Goal: Information Seeking & Learning: Find specific fact

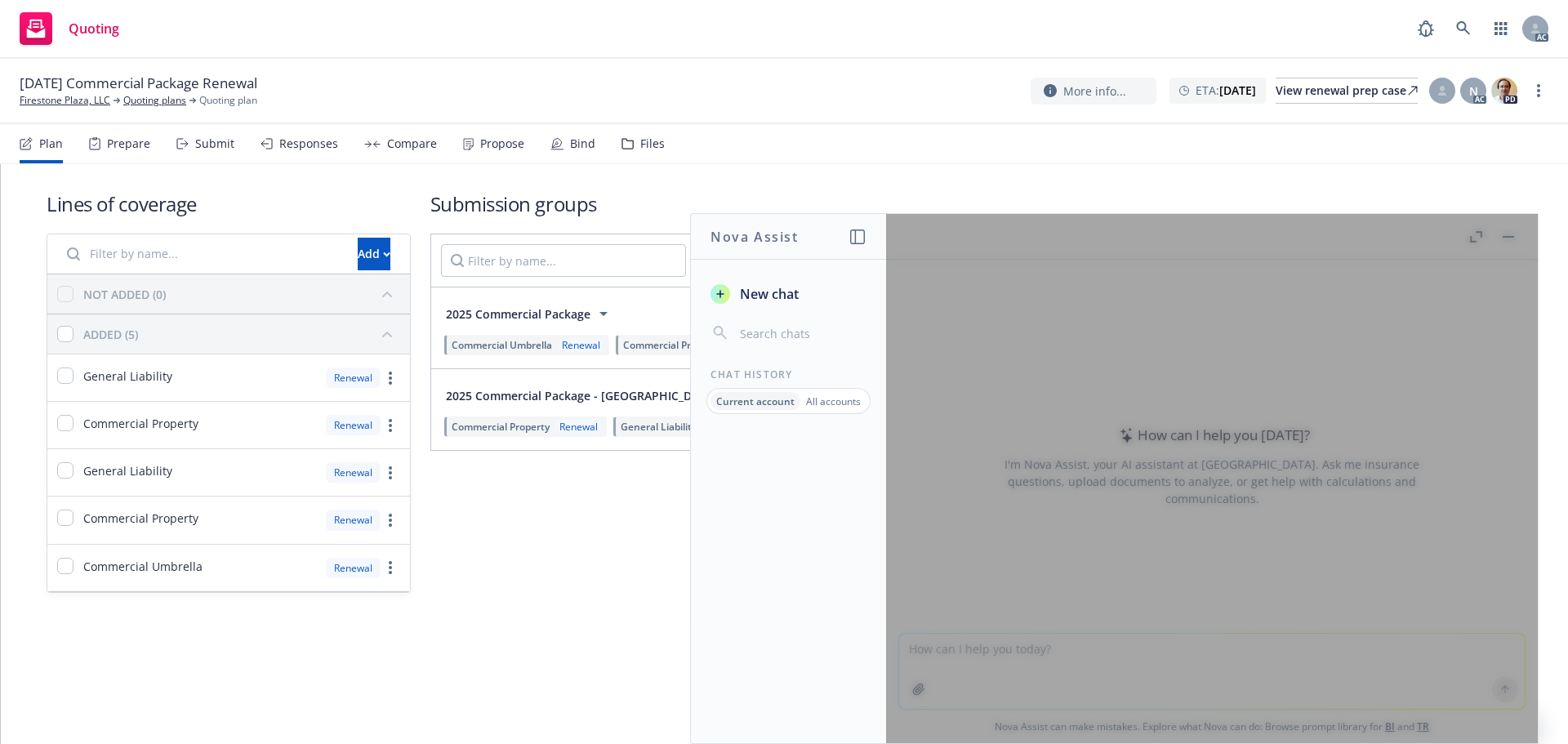
click at [1481, 237] on div at bounding box center [1211, 477] width 652 height 529
click at [962, 438] on div at bounding box center [1211, 477] width 652 height 529
click at [752, 293] on span "New chat" at bounding box center [767, 294] width 62 height 20
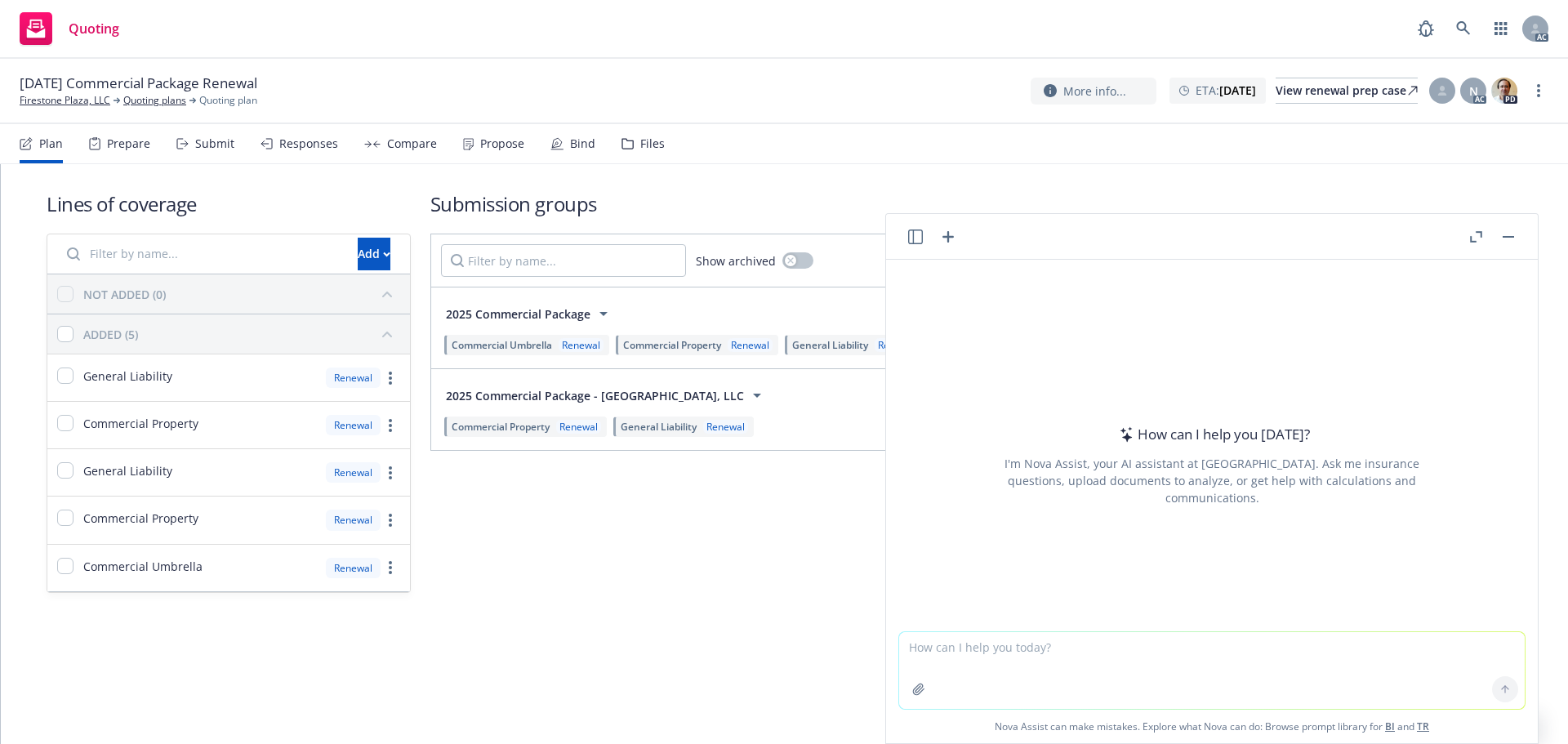
click at [952, 648] on textarea at bounding box center [1212, 669] width 625 height 77
type textarea "please perfect the email and make it offical"
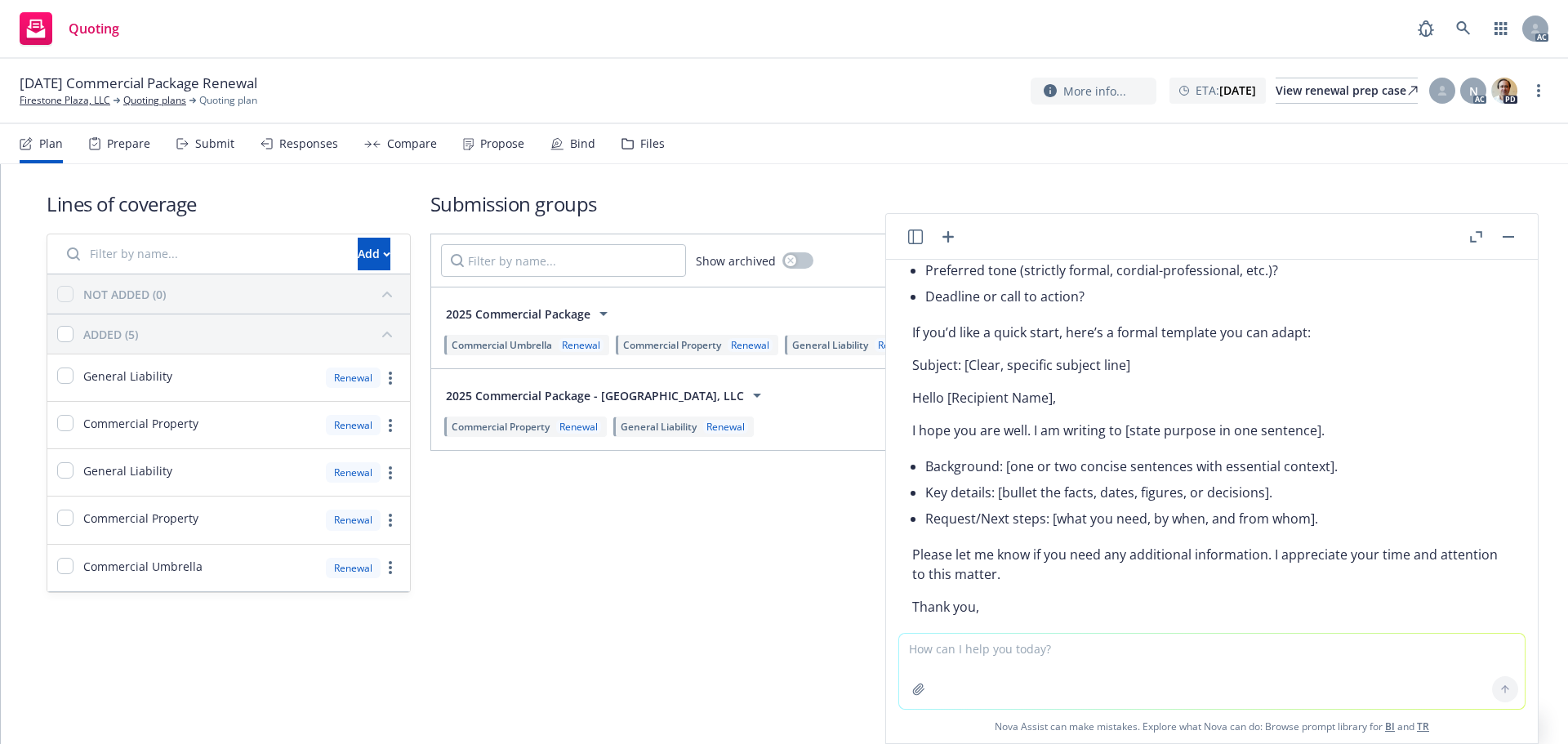
scroll to position [277, 0]
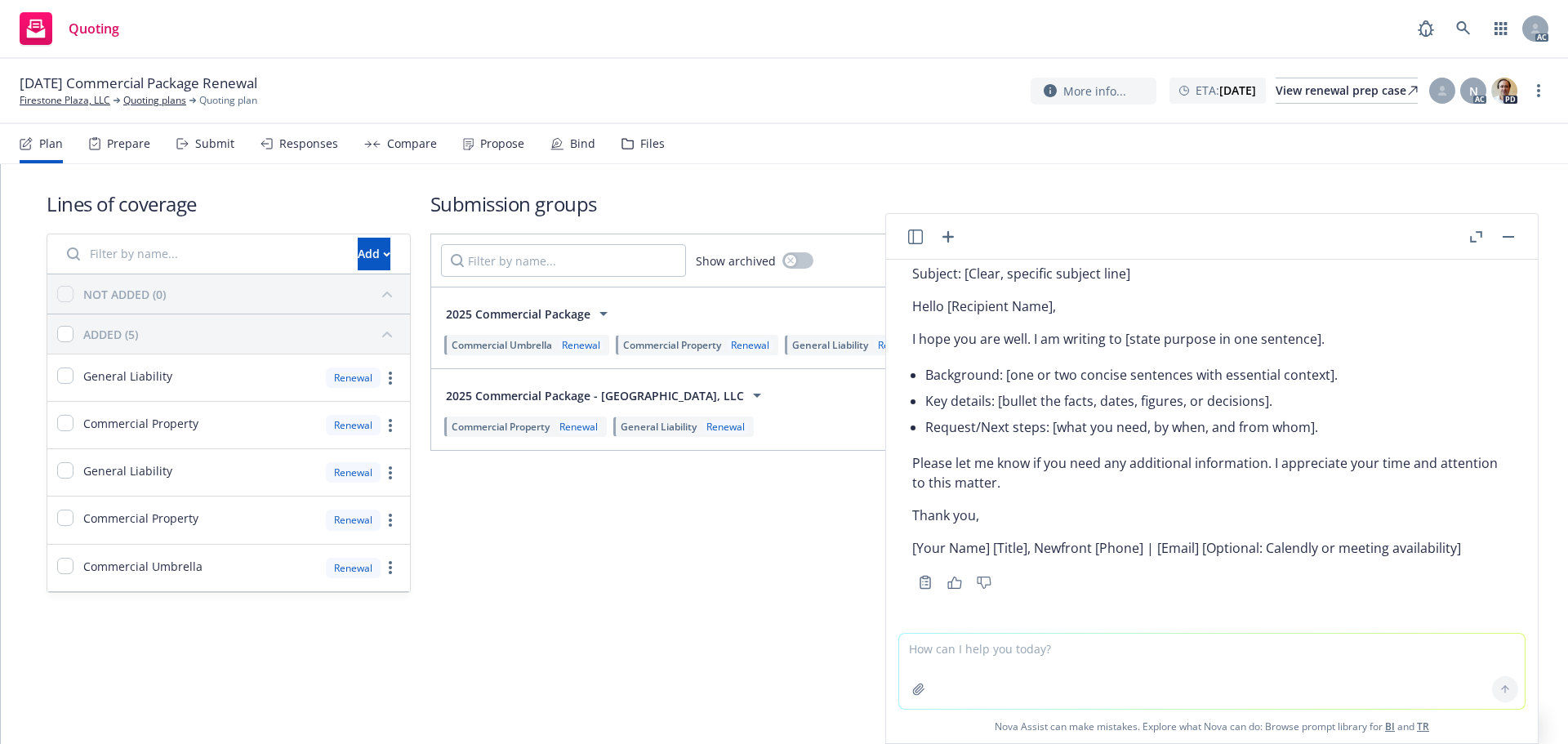
click at [964, 655] on textarea at bounding box center [1212, 670] width 625 height 75
paste textarea "Hi Lisa, Sorry for confusion. We are trying to remarket this coverage, coverage…"
type textarea "Hi Lisa, Sorry for confusion. We are trying to remarket this coverage, coverage…"
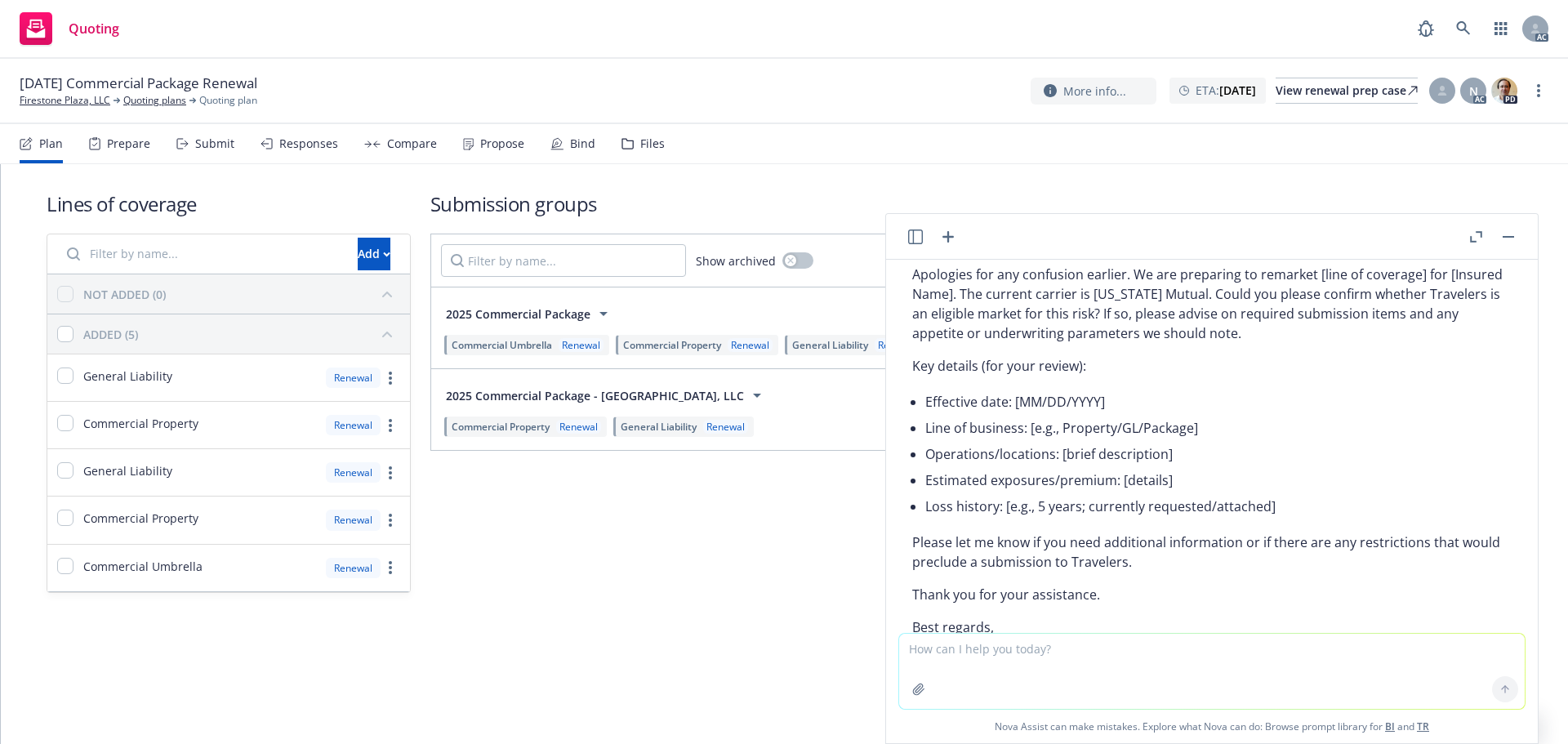
scroll to position [721, 0]
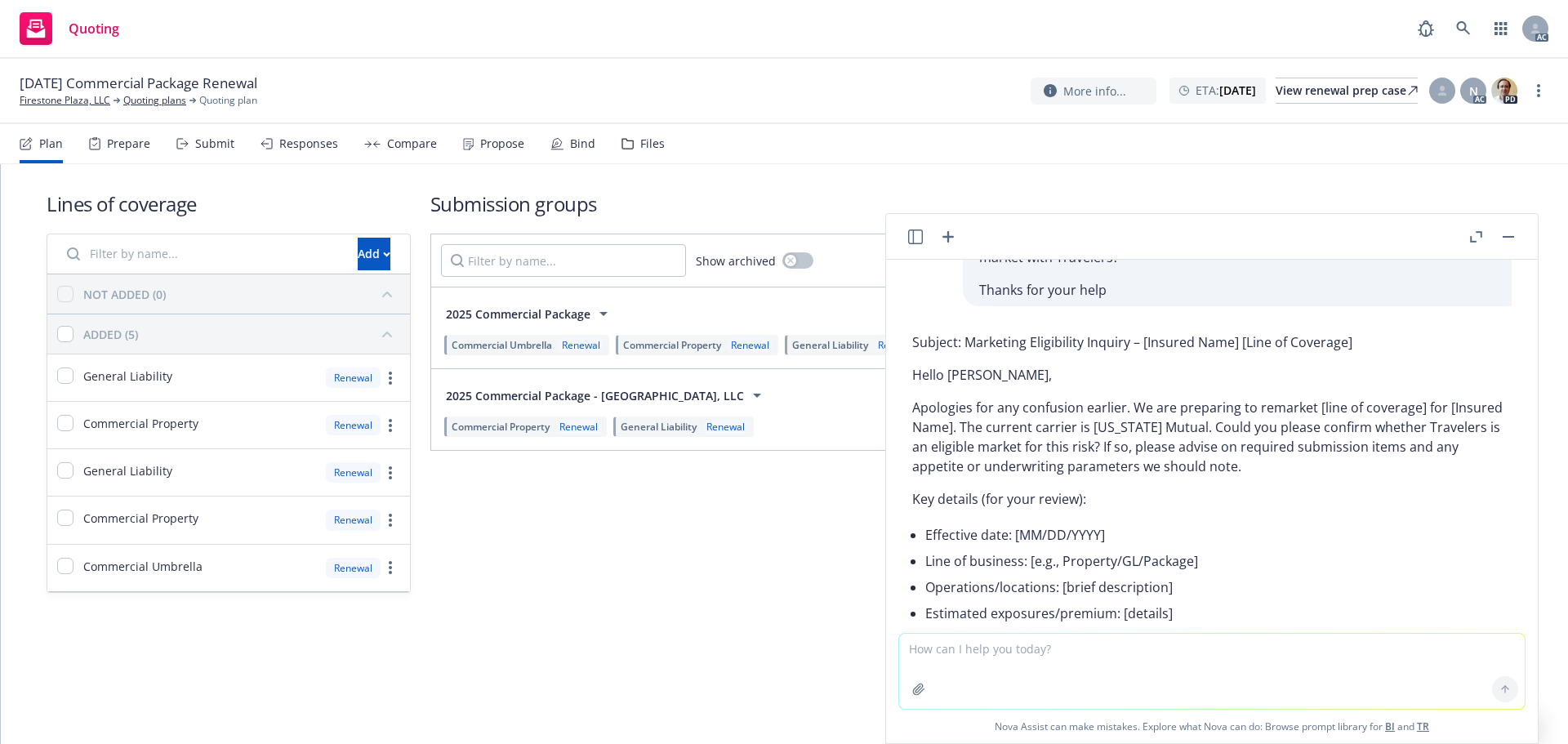
click at [941, 394] on div "Subject: Marketing Eligibility Inquiry – [Insured Name] [Line of Coverage] Hell…" at bounding box center [1211, 567] width 599 height 483
drag, startPoint x: 909, startPoint y: 404, endPoint x: 1312, endPoint y: 399, distance: 403.0
click at [1312, 399] on div "Subject: Marketing Eligibility Inquiry – [Insured Name] [Line of Coverage] Hell…" at bounding box center [1212, 582] width 625 height 513
copy p "Apologies for any confusion earlier. We are preparing to remarket"
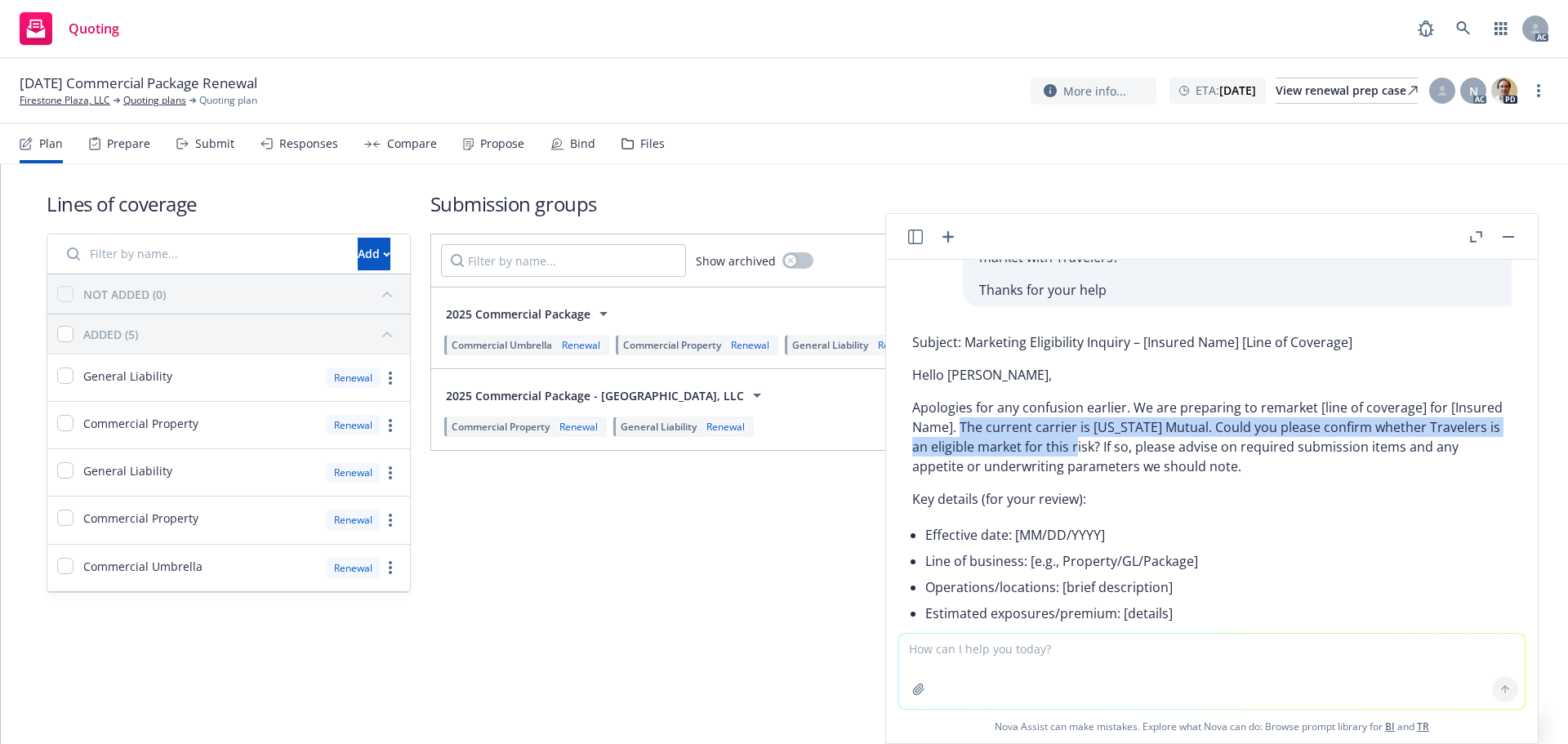
drag, startPoint x: 1015, startPoint y: 423, endPoint x: 1169, endPoint y: 440, distance: 154.9
click at [1169, 440] on p "Apologies for any confusion earlier. We are preparing to remarket [line of cove…" at bounding box center [1211, 436] width 599 height 78
copy p "The current carrier is Oregon Mutual. Could you please confirm whether Traveler…"
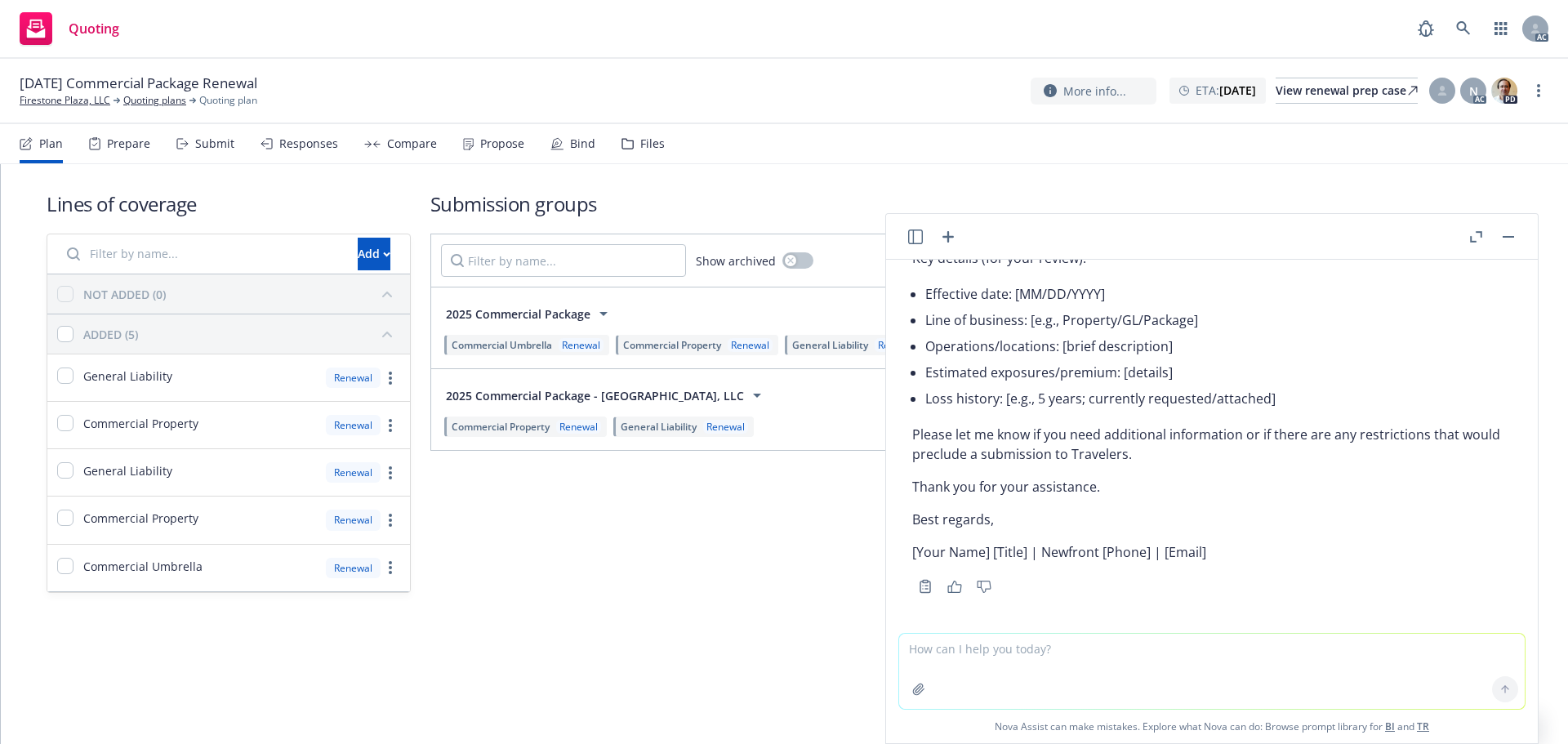
scroll to position [966, 0]
click at [1477, 235] on icon "button" at bounding box center [1476, 236] width 13 height 12
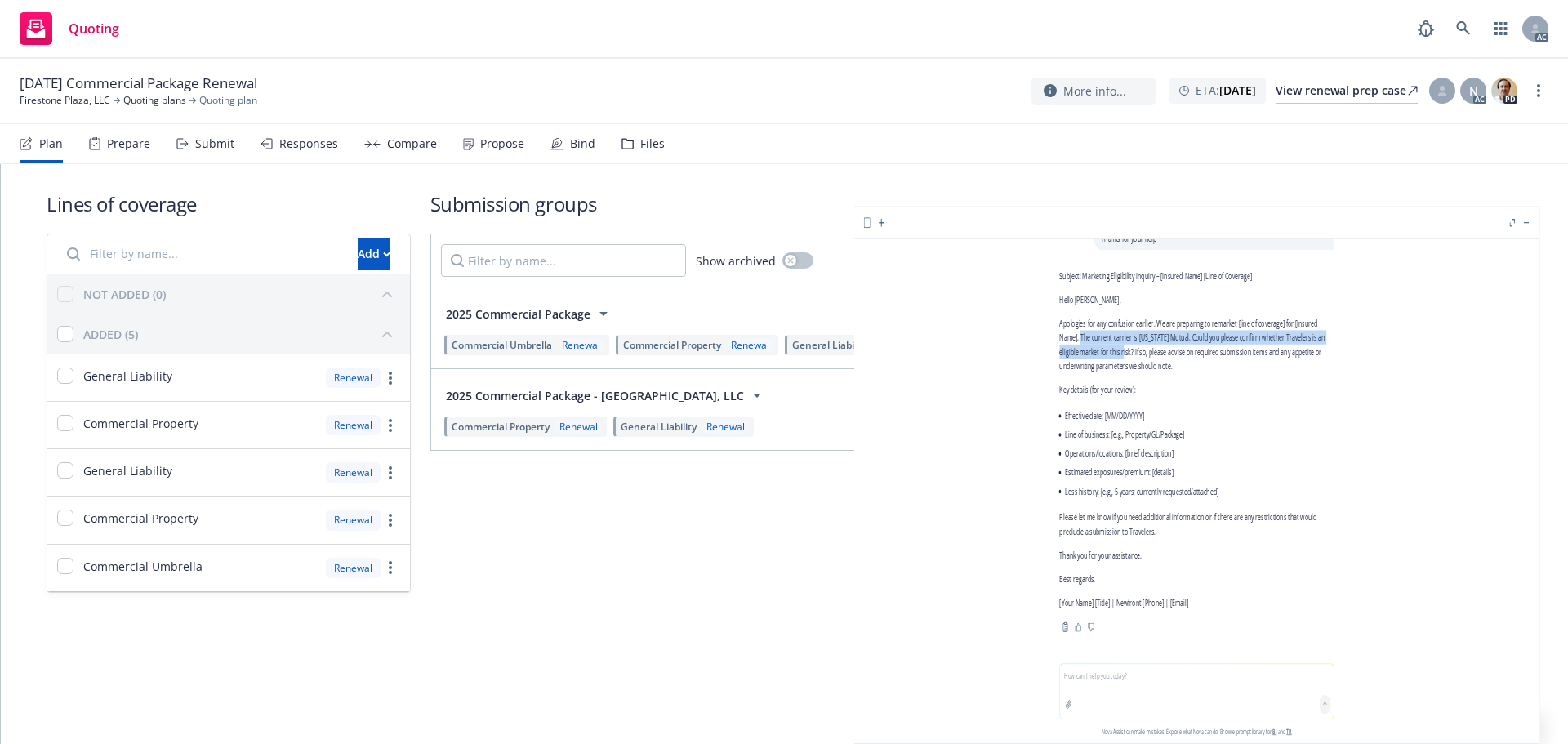
scroll to position [753, 0]
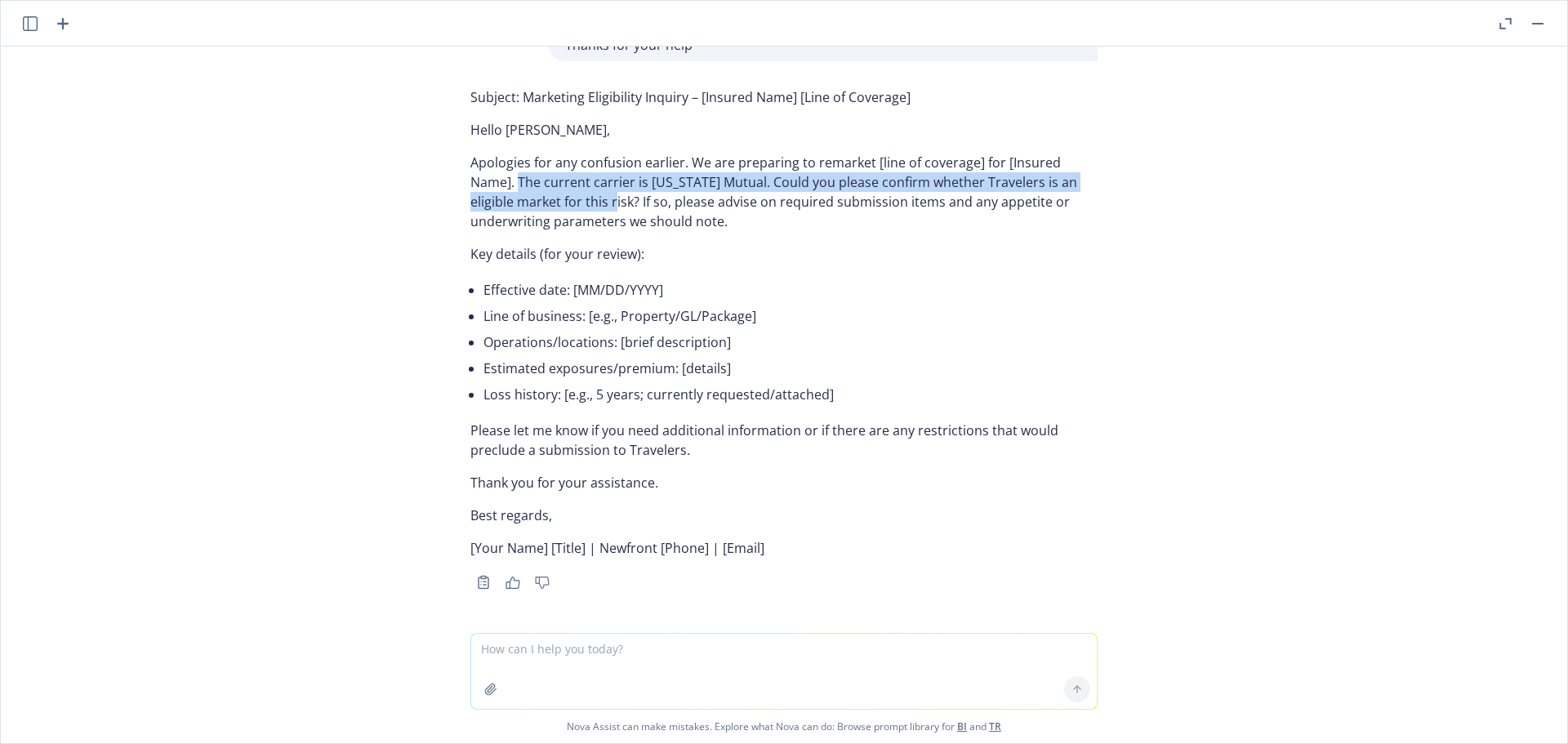
click at [28, 21] on icon "button" at bounding box center [30, 23] width 14 height 14
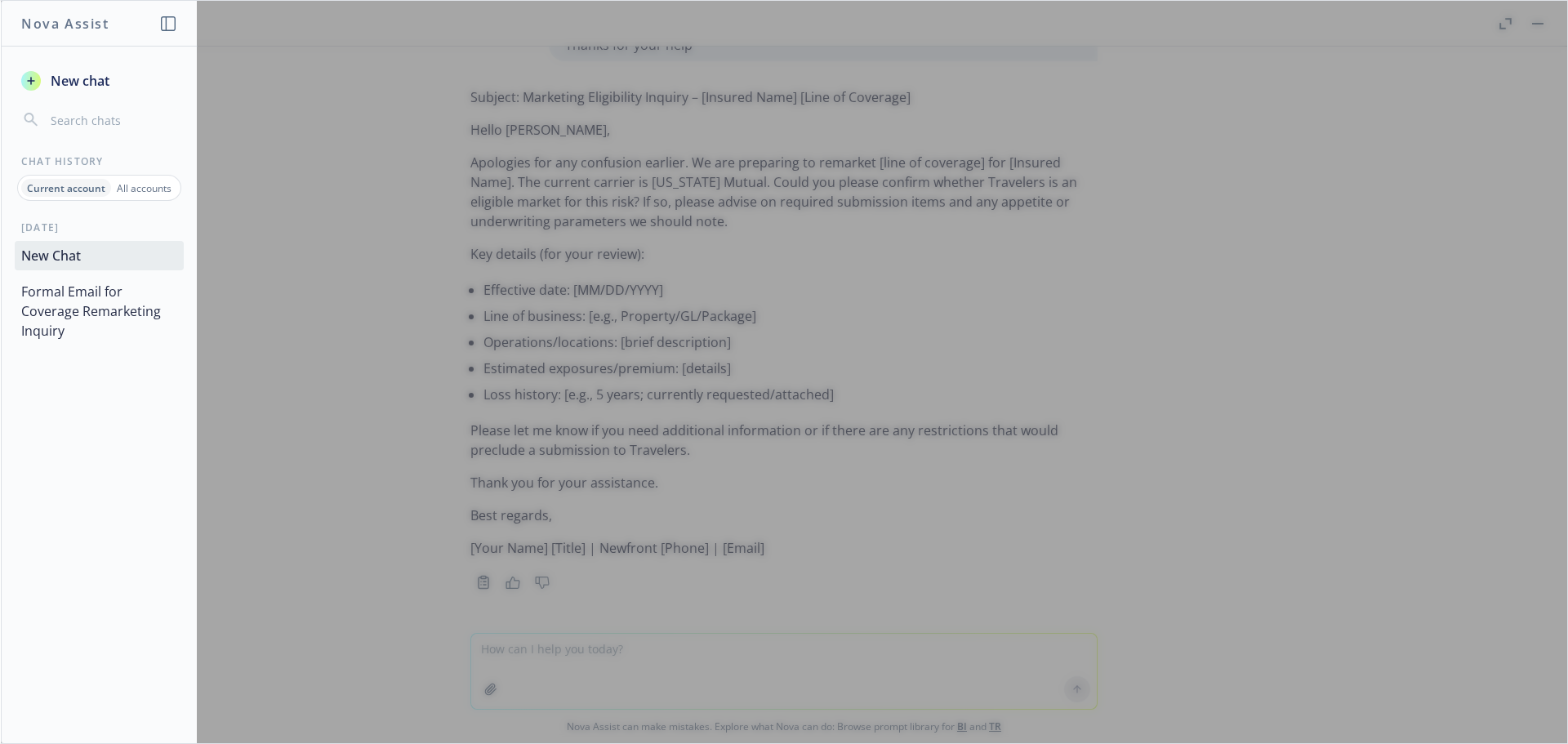
click at [126, 184] on p "All accounts" at bounding box center [144, 187] width 55 height 14
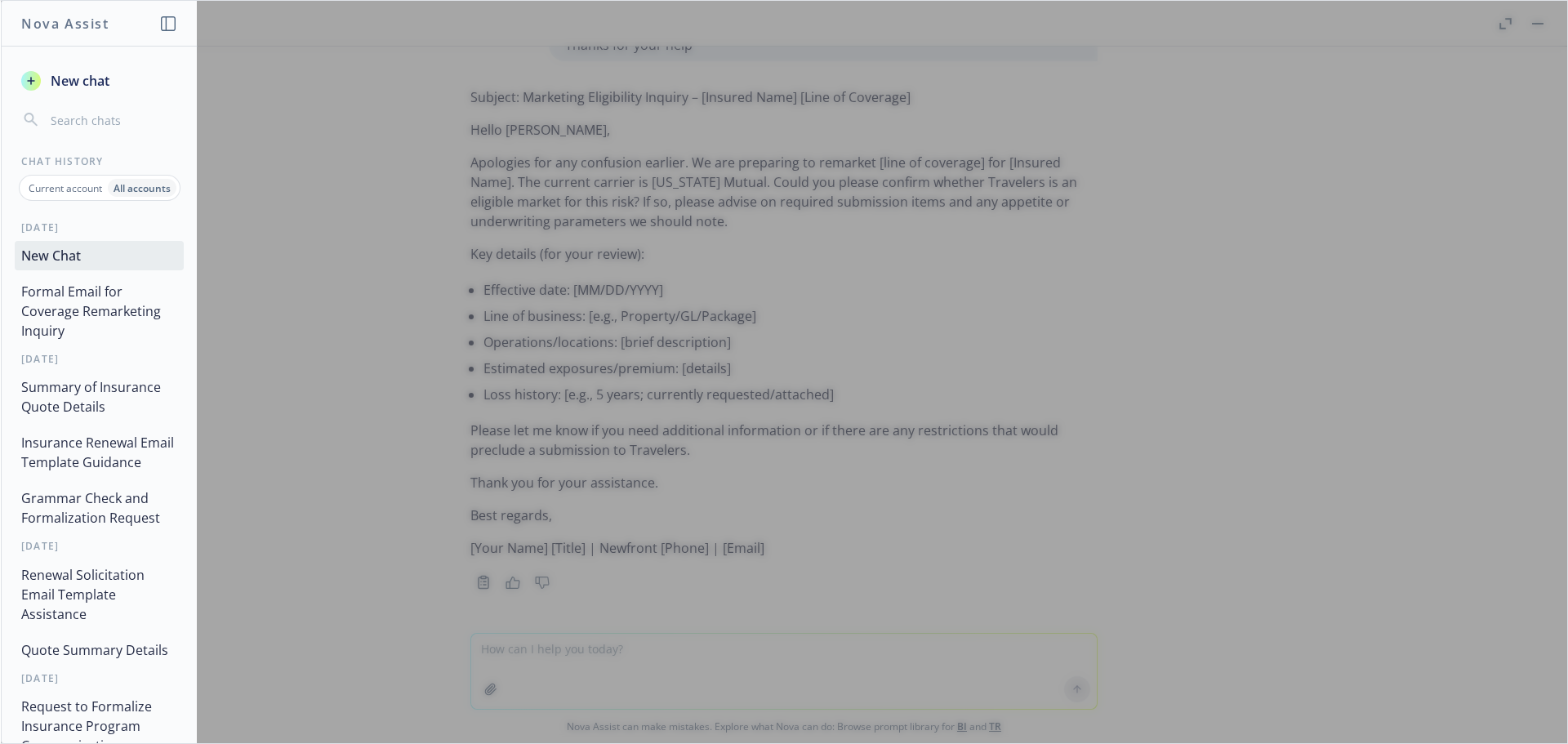
click at [77, 440] on button "Insurance Renewal Email Template Guidance" at bounding box center [99, 452] width 169 height 49
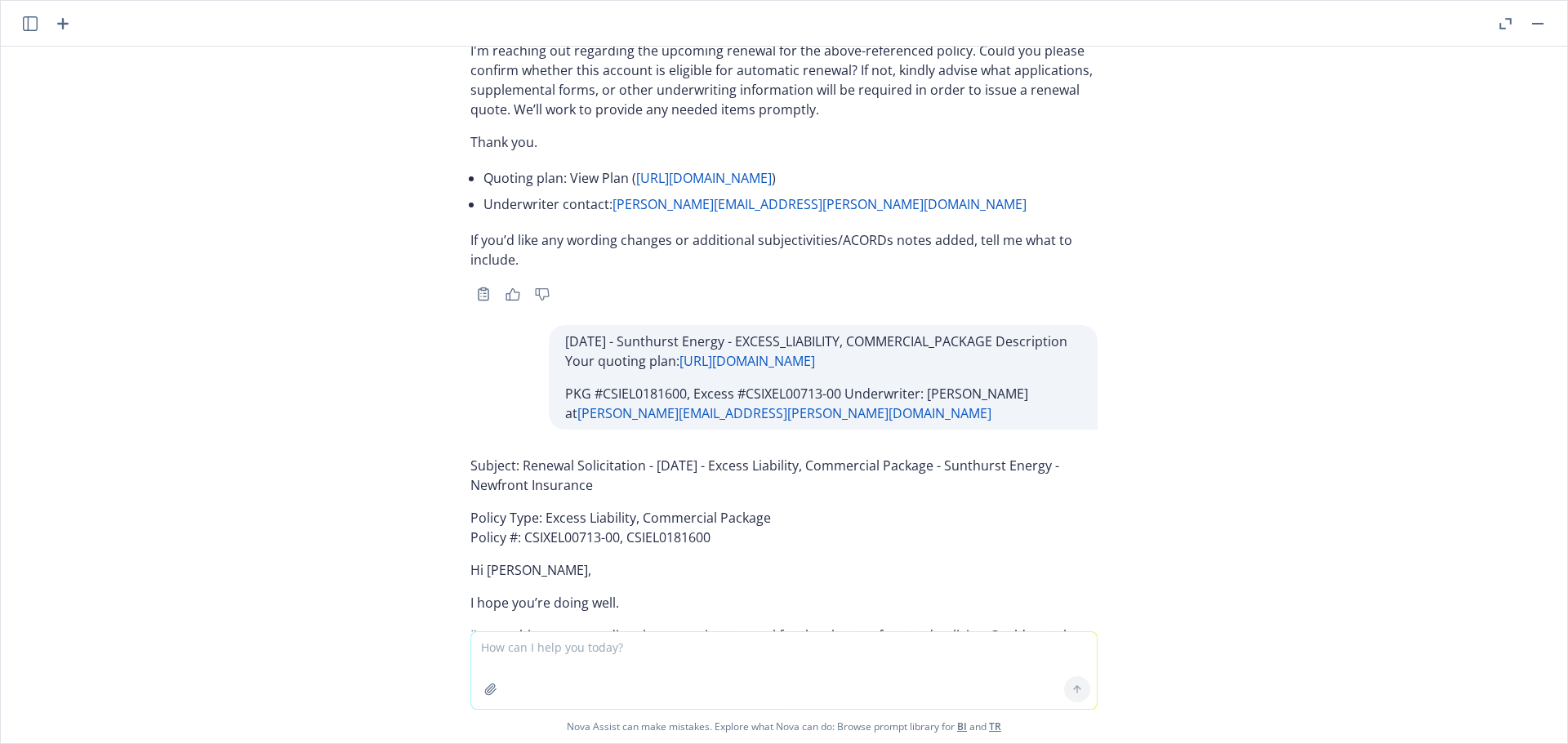
scroll to position [86425, 0]
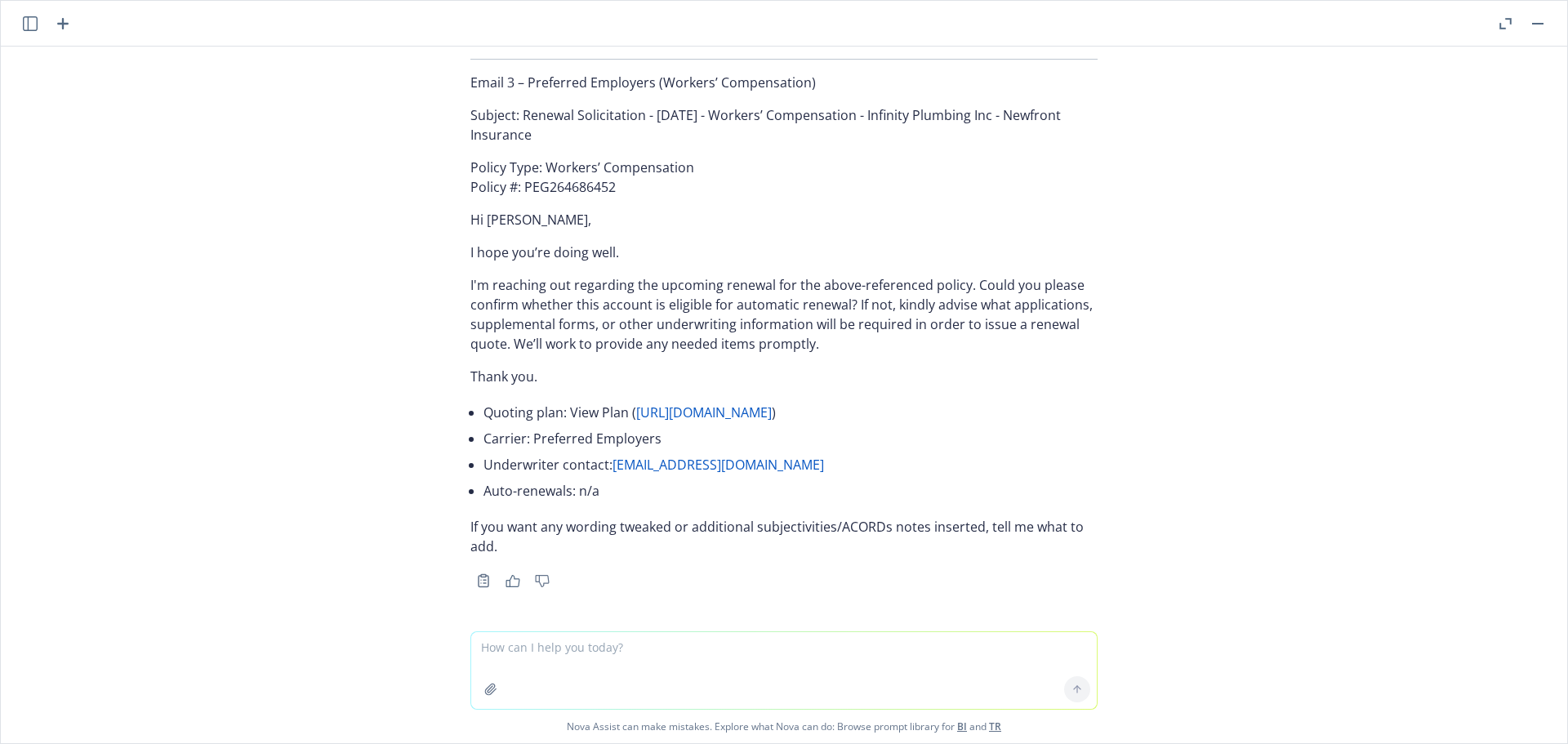
type textarea "01/01/26 - WORKERS_COMPENSATION Description Your quoting plan: https://dash.new…"
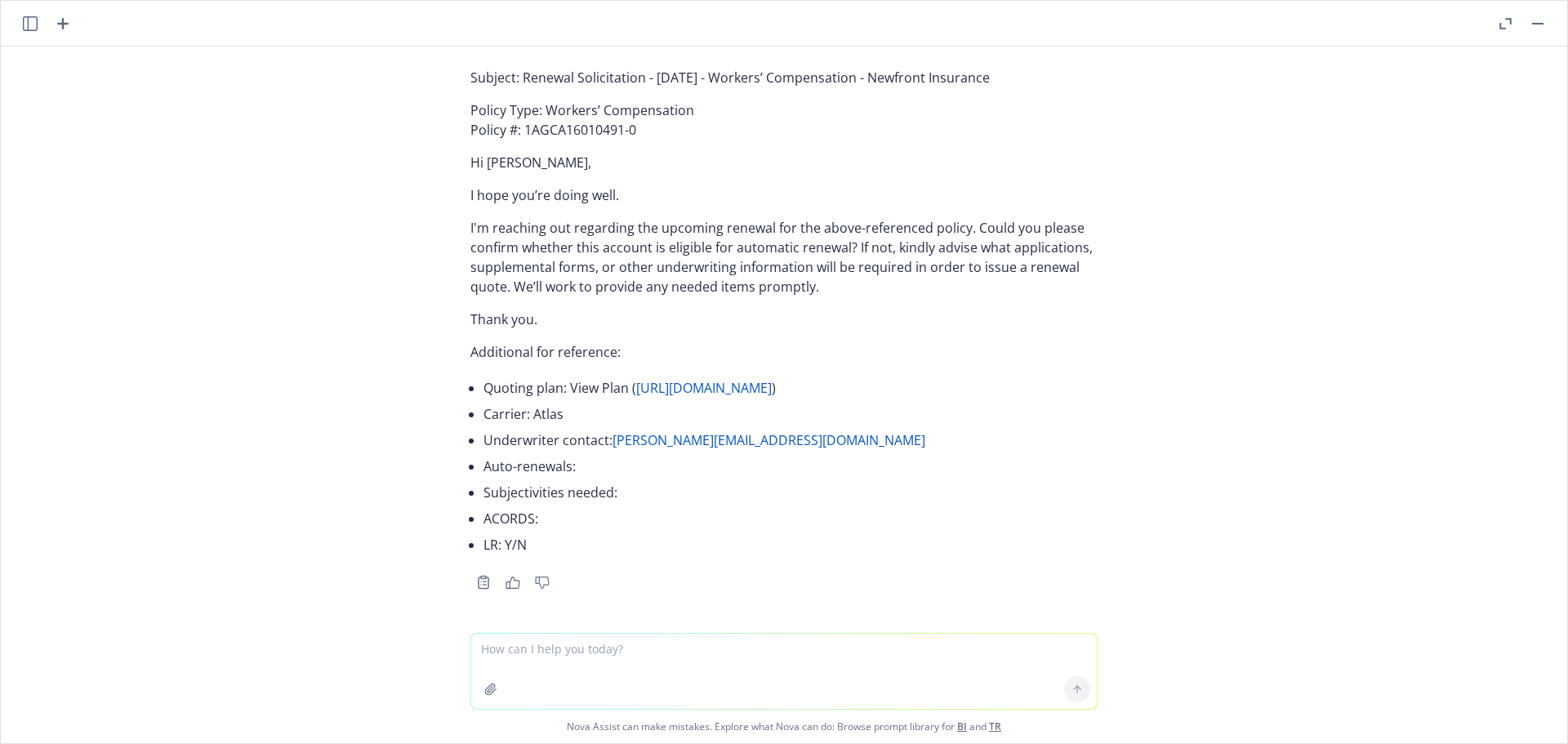
scroll to position [86907, 0]
drag, startPoint x: 1020, startPoint y: 306, endPoint x: 514, endPoint y: 288, distance: 506.3
click at [514, 288] on div "Subject: Renewal Solicitation - 01/01/2026 - Workers’ Compensation - Newfront I…" at bounding box center [784, 313] width 627 height 503
copy p "Renewal Solicitation - 01/01/2026 - Workers’ Compensation - Newfront Insurance"
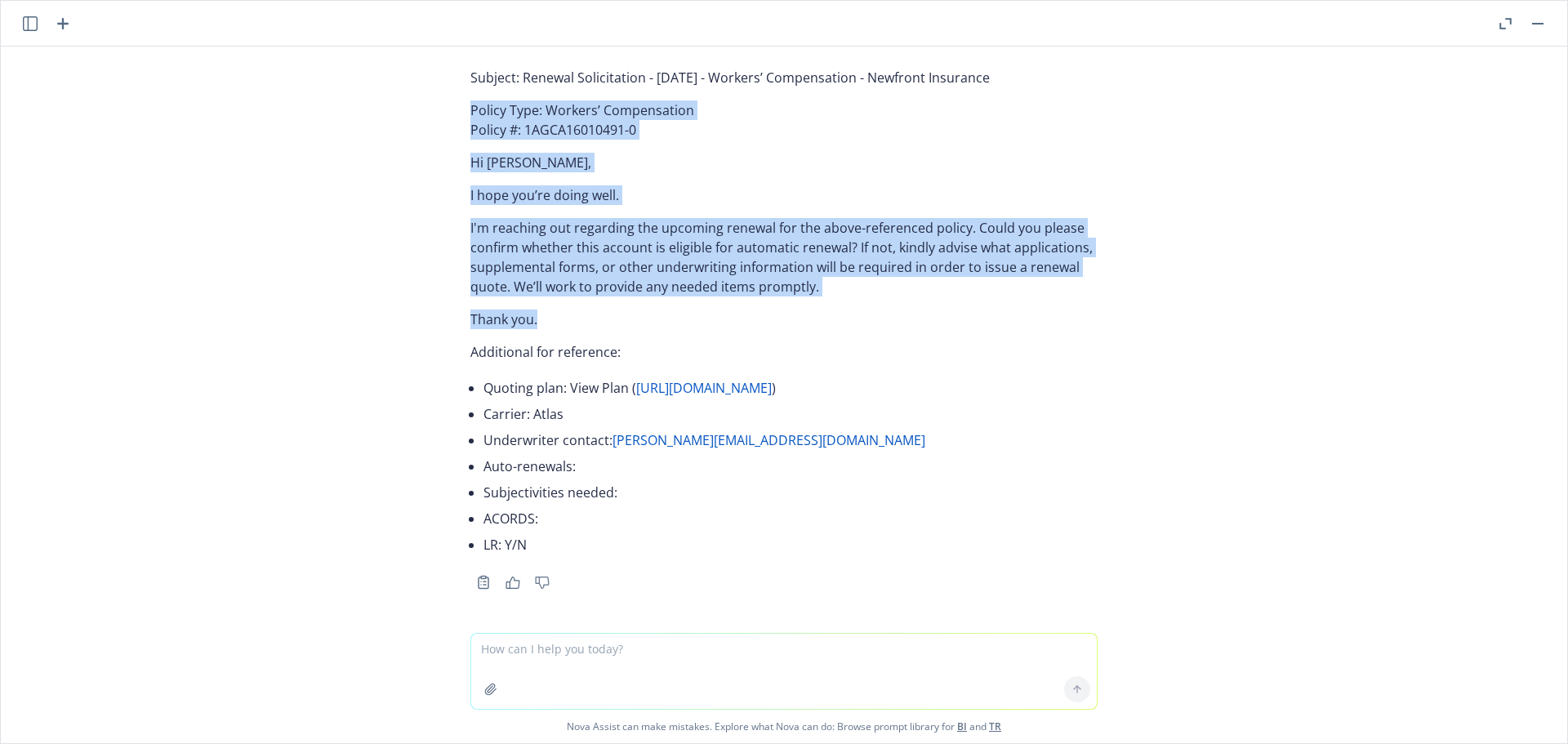
drag, startPoint x: 439, startPoint y: 326, endPoint x: 613, endPoint y: 540, distance: 275.8
click at [613, 540] on div "Absolutely! Please provide the information you want inserted: Renewal date Cove…" at bounding box center [784, 340] width 1566 height 586
copy div "Policy Type: Workers’ Compensation Policy #: 1AGCA16010491-0 Hi Steve, I hope y…"
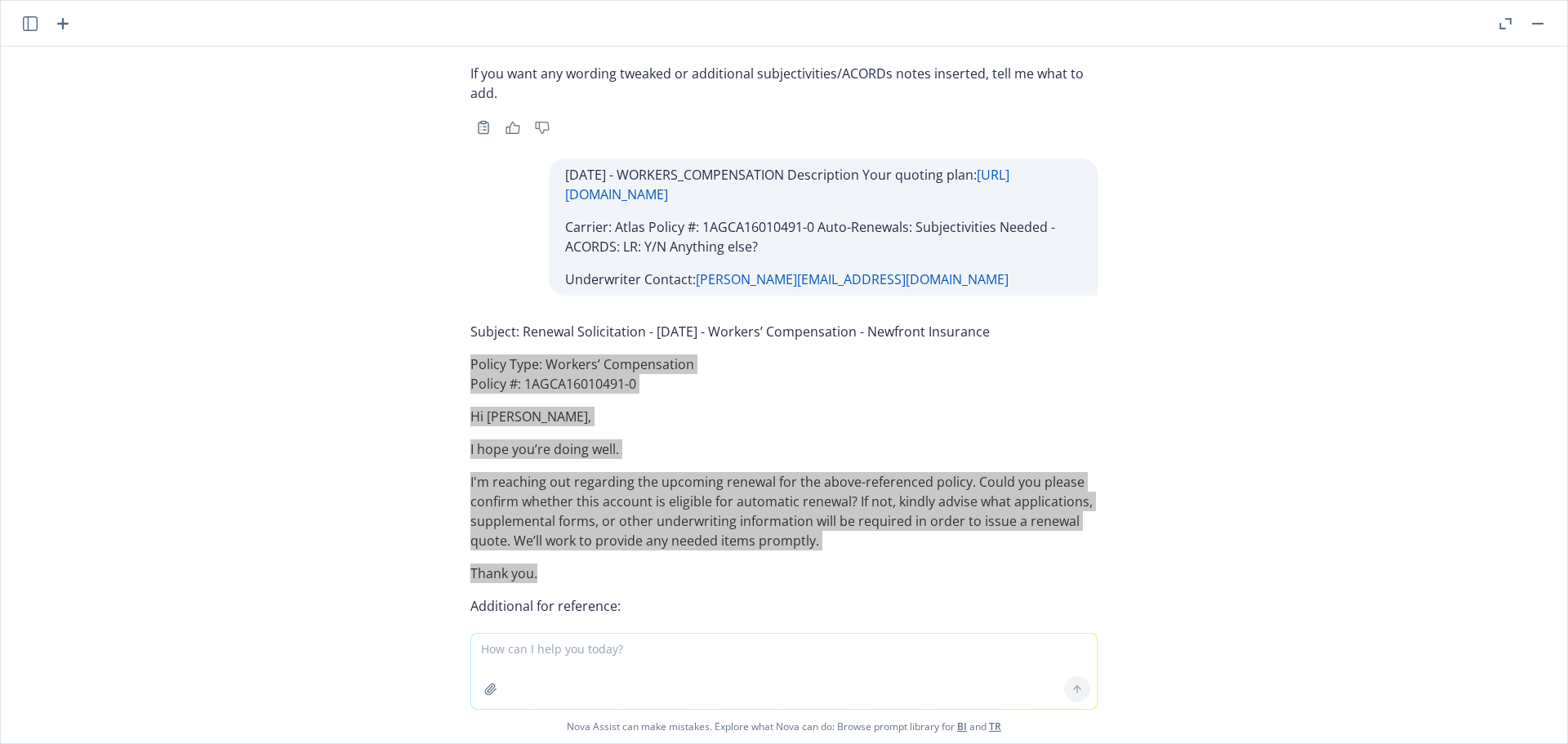
scroll to position [86580, 0]
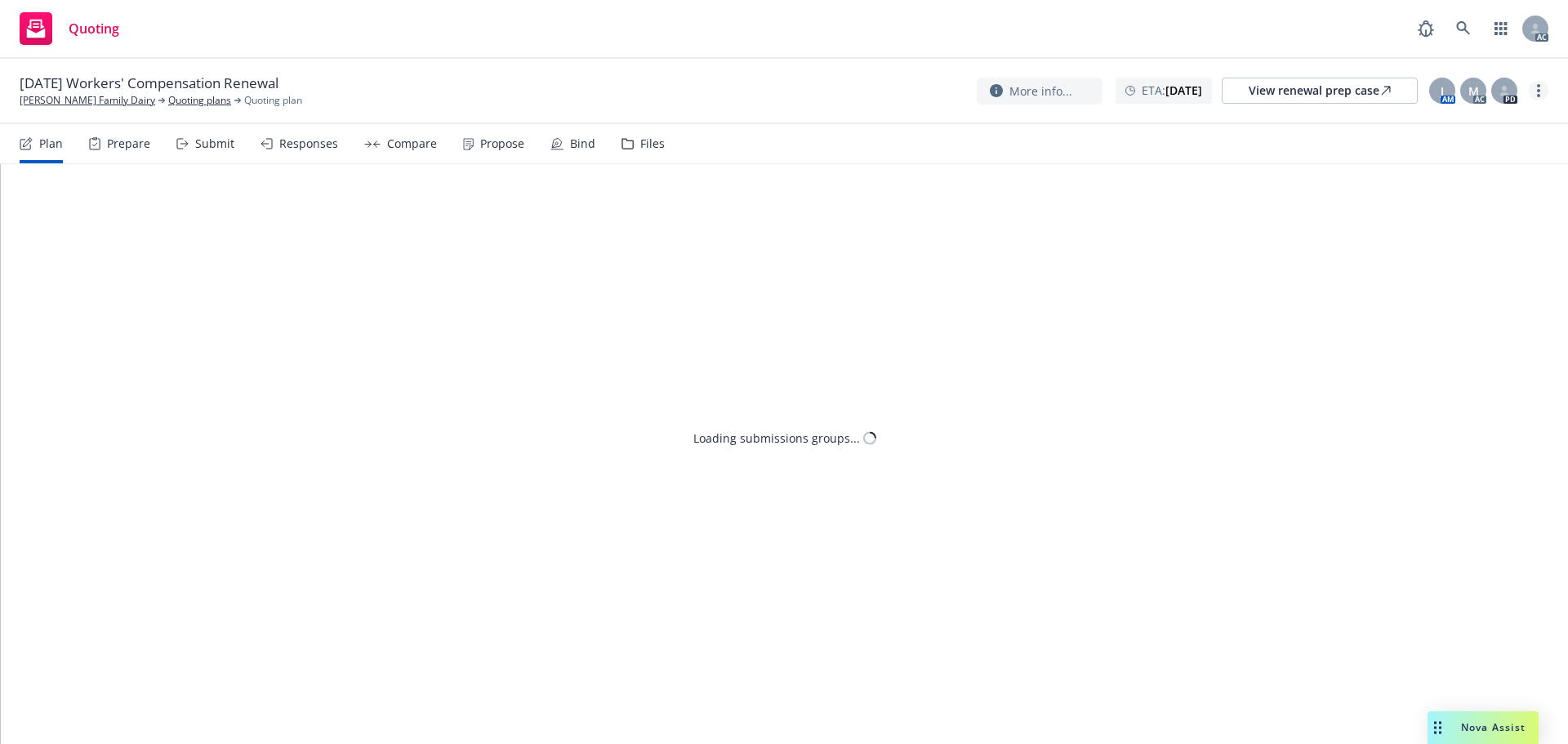
click at [1542, 85] on link "more" at bounding box center [1538, 91] width 20 height 20
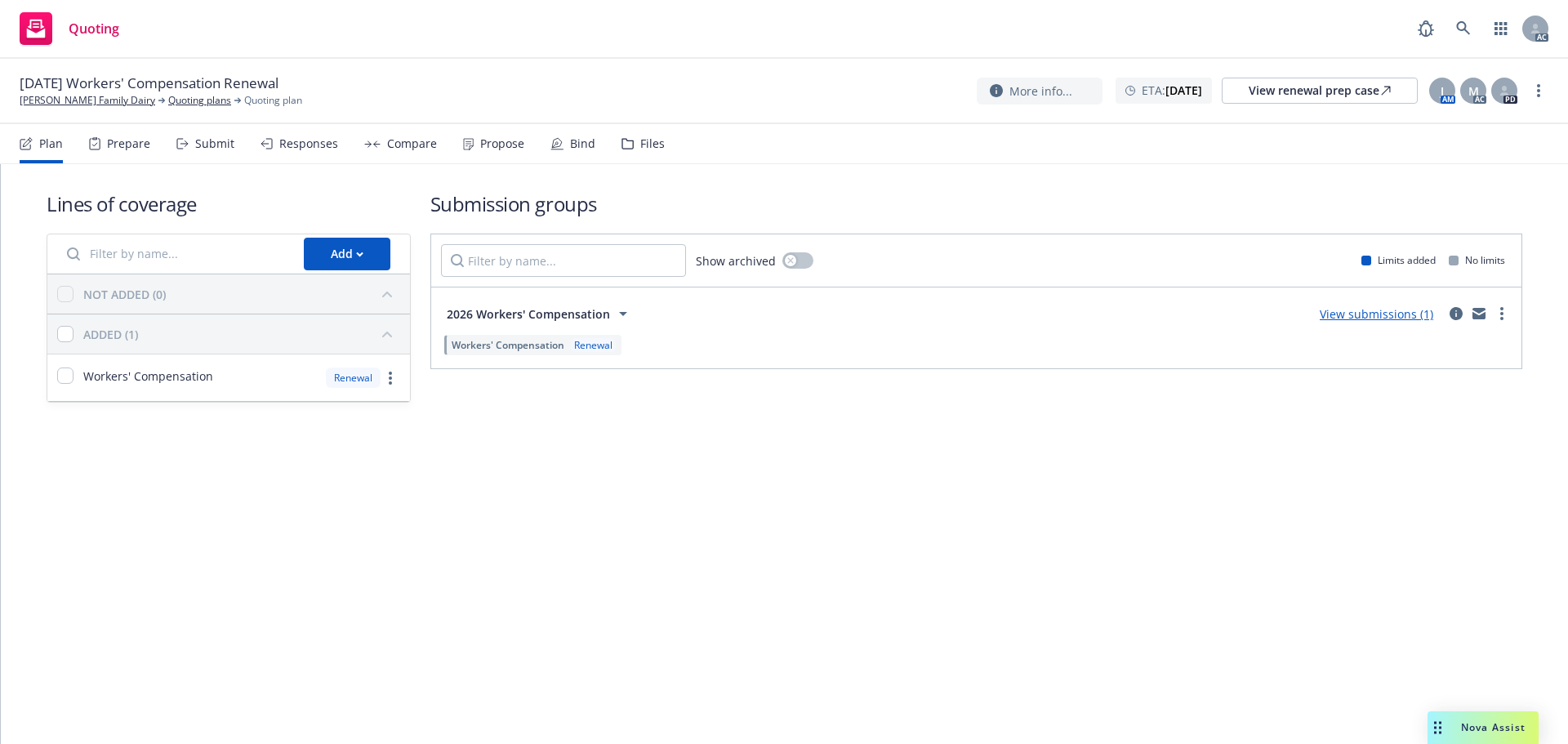
click at [1481, 112] on link "Copy logging email" at bounding box center [1456, 124] width 182 height 32
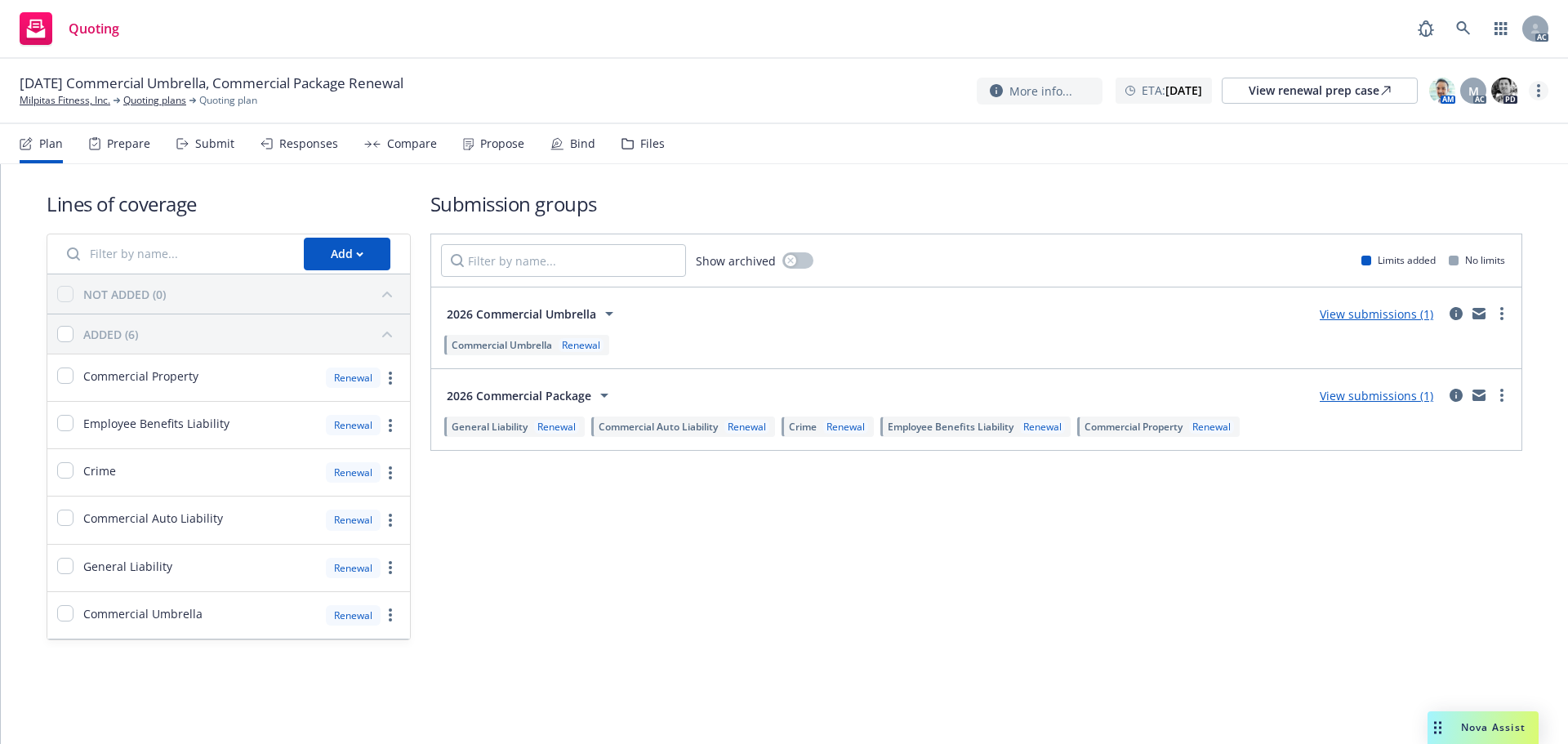
click at [1540, 84] on link "more" at bounding box center [1538, 91] width 20 height 20
drag, startPoint x: 1481, startPoint y: 122, endPoint x: 1396, endPoint y: 126, distance: 85.1
click at [1481, 122] on link "Copy logging email" at bounding box center [1456, 124] width 182 height 32
